Goal: Navigation & Orientation: Find specific page/section

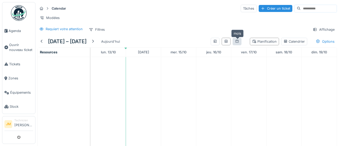
click at [237, 43] on div at bounding box center [237, 41] width 4 height 5
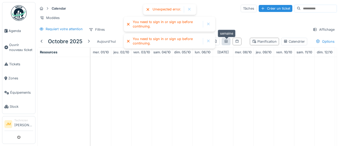
click at [225, 42] on icon at bounding box center [226, 41] width 4 height 3
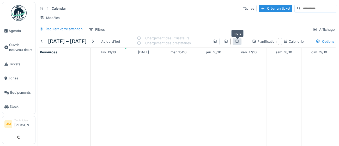
click at [239, 43] on div at bounding box center [237, 41] width 4 height 5
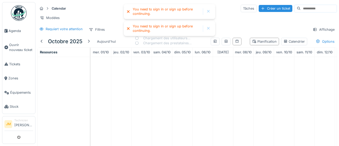
click at [20, 14] on img at bounding box center [19, 13] width 16 height 16
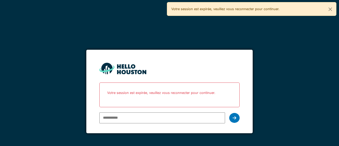
type input "**********"
click at [233, 120] on icon at bounding box center [235, 118] width 4 height 4
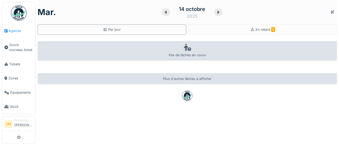
click at [10, 31] on span "Agenda" at bounding box center [21, 30] width 25 height 5
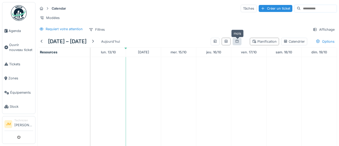
click at [237, 42] on icon at bounding box center [237, 41] width 4 height 3
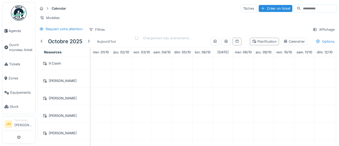
scroll to position [84, 0]
click at [226, 42] on icon at bounding box center [226, 41] width 3 height 3
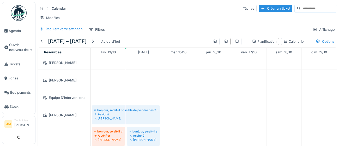
scroll to position [25, 0]
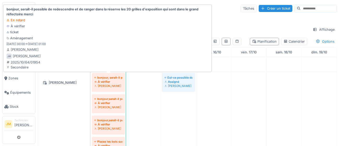
click at [108, 85] on div "[PERSON_NAME]" at bounding box center [108, 86] width 28 height 4
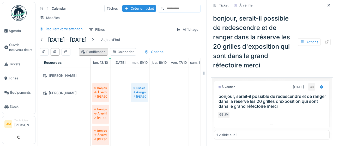
drag, startPoint x: 330, startPoint y: 6, endPoint x: 270, endPoint y: 44, distance: 71.2
click at [329, 5] on icon at bounding box center [329, 5] width 3 height 3
